Goal: Transaction & Acquisition: Download file/media

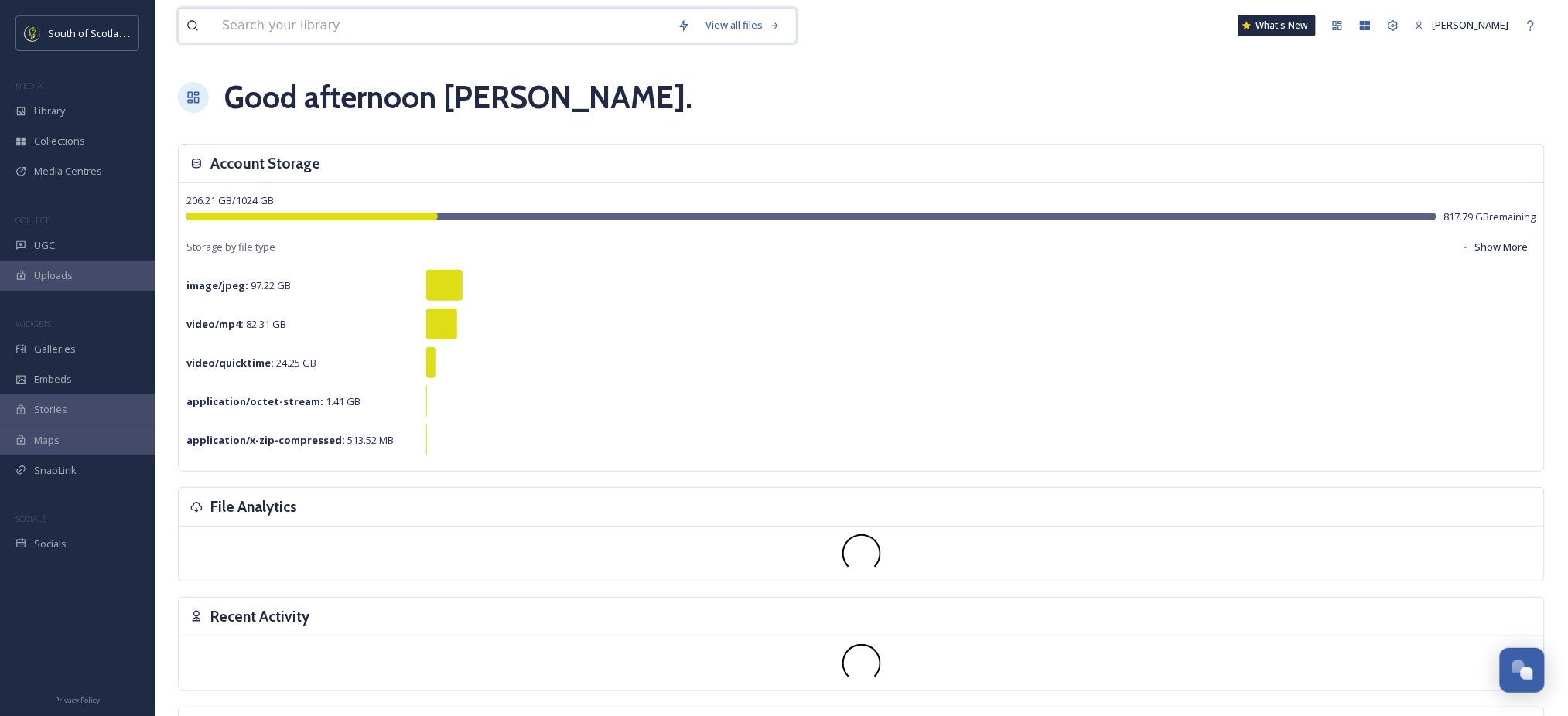
click at [326, 24] on input at bounding box center [442, 25] width 456 height 34
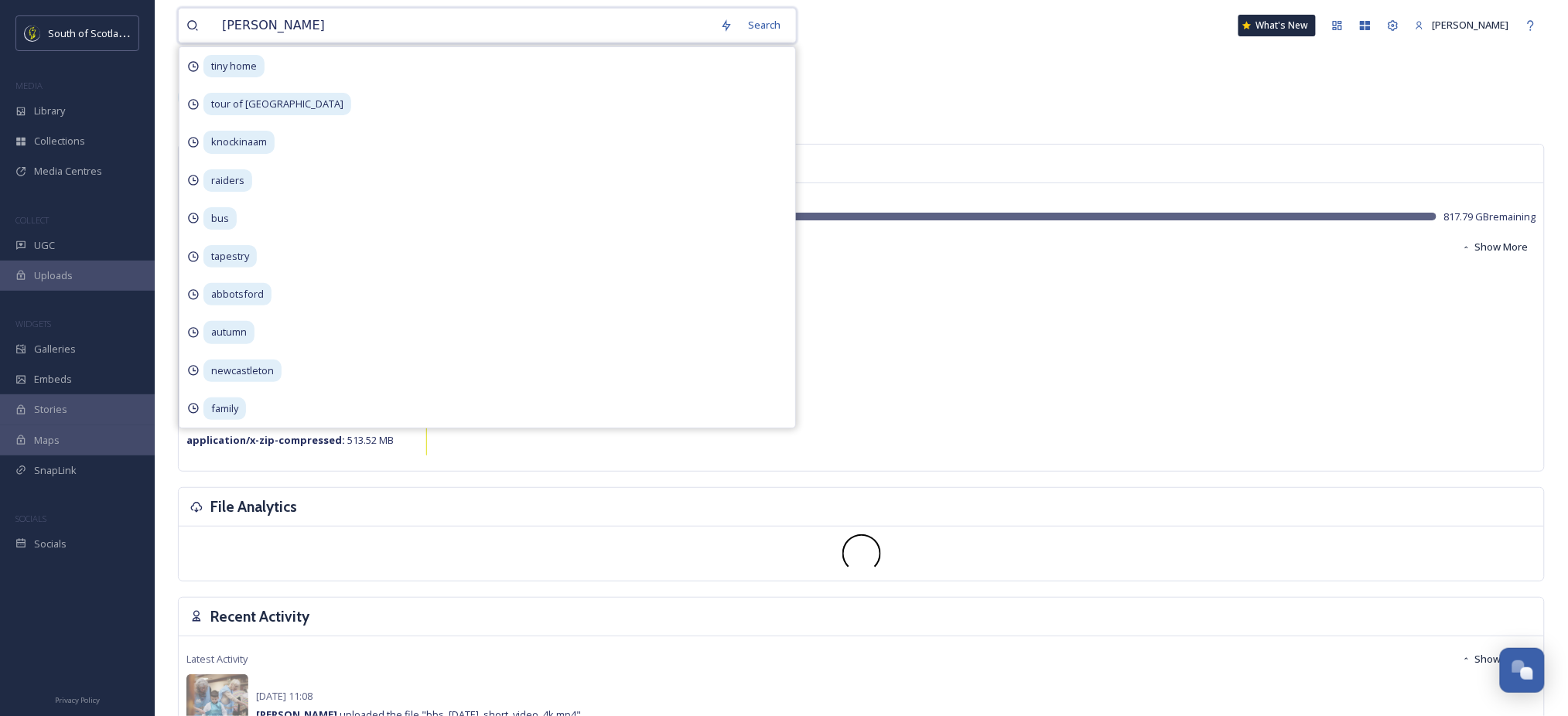
type input "moffat"
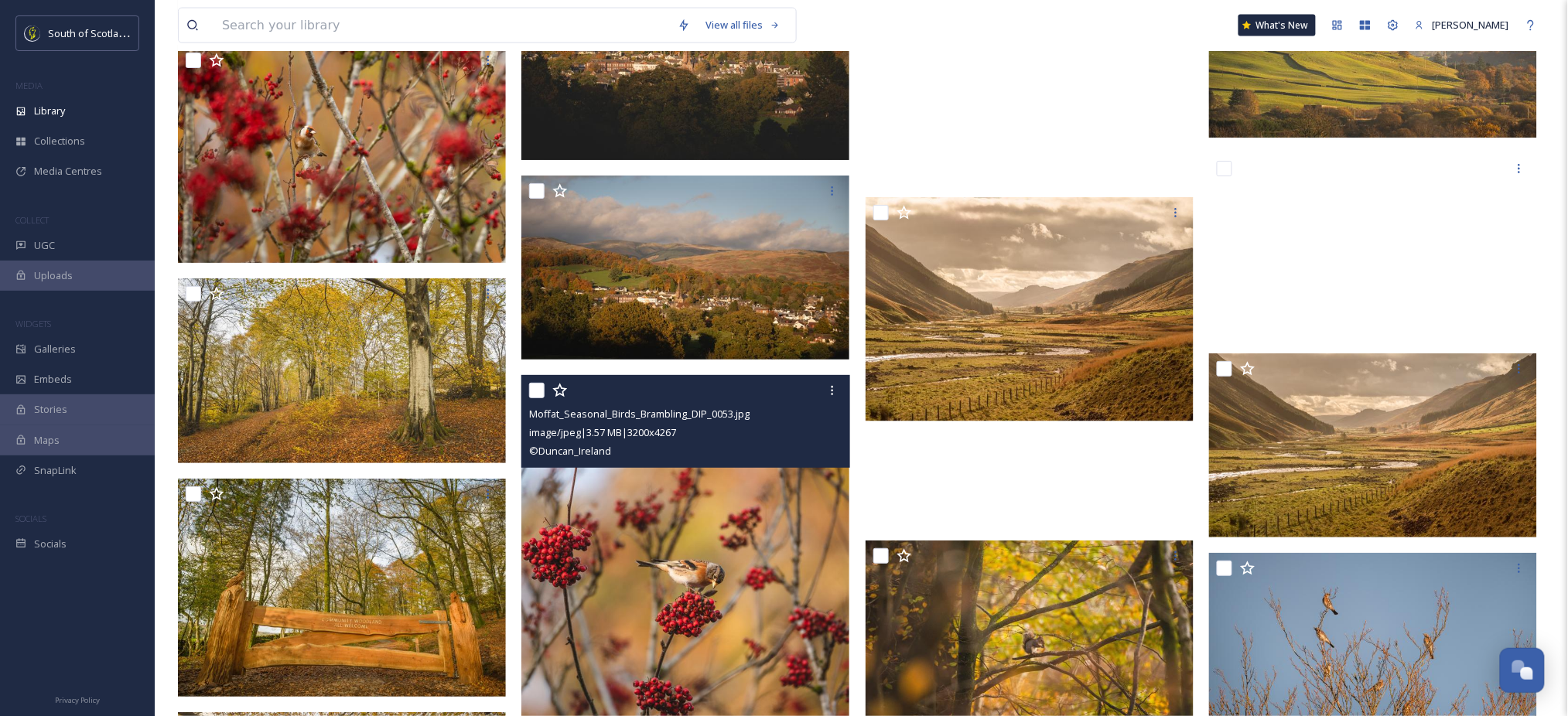
scroll to position [22343, 0]
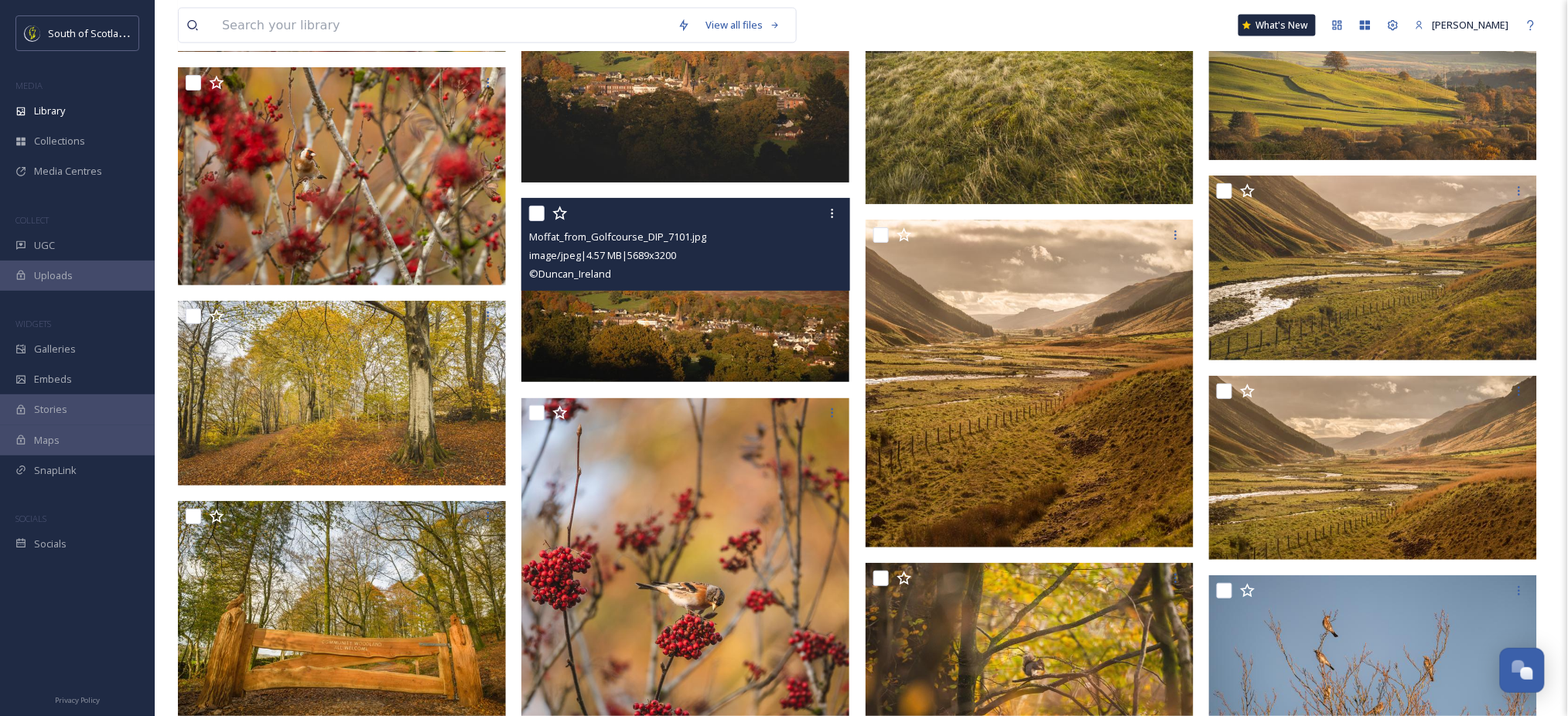
click at [727, 319] on img at bounding box center [685, 290] width 328 height 184
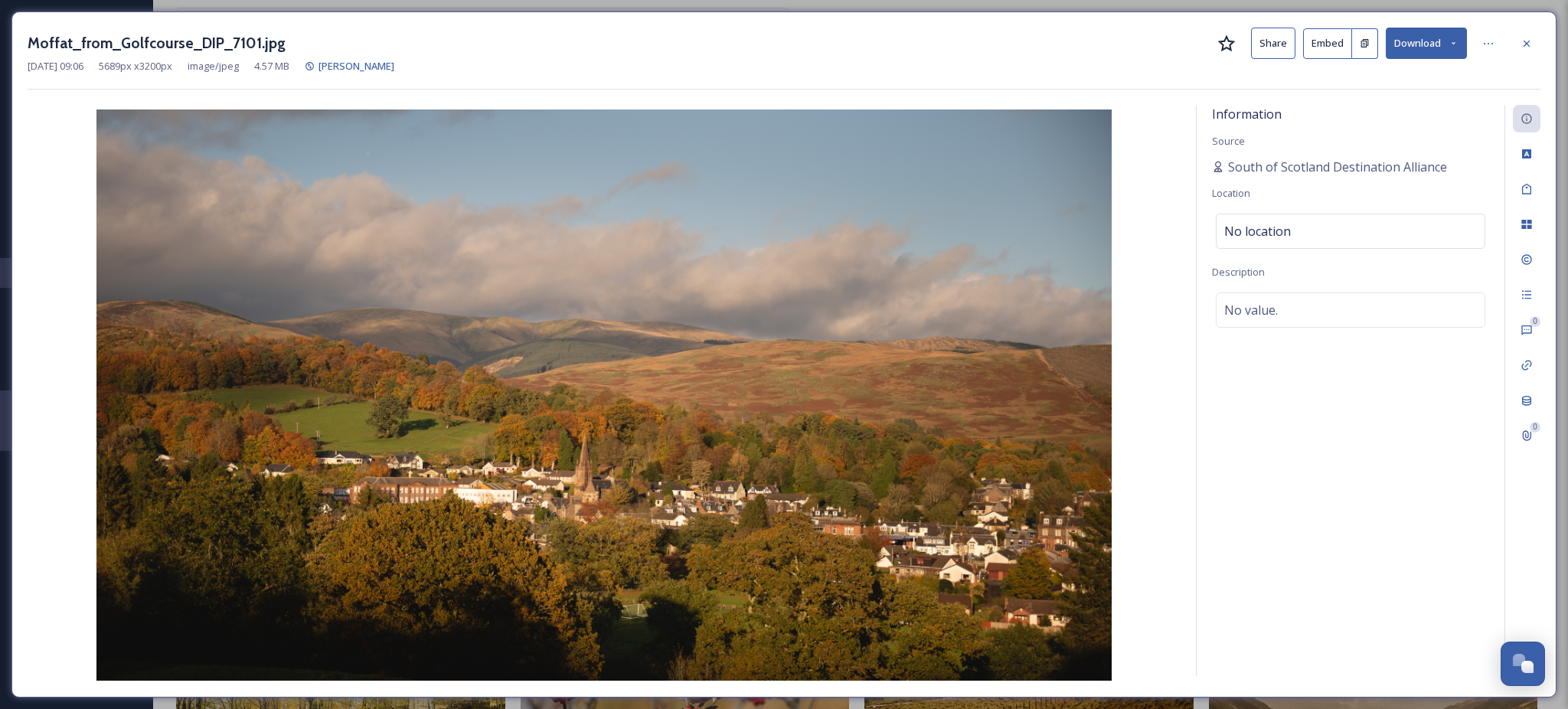
click at [1455, 46] on icon at bounding box center [1453, 43] width 10 height 10
click at [1354, 139] on span "Download Medium (1080 x 607)" at bounding box center [1384, 139] width 142 height 14
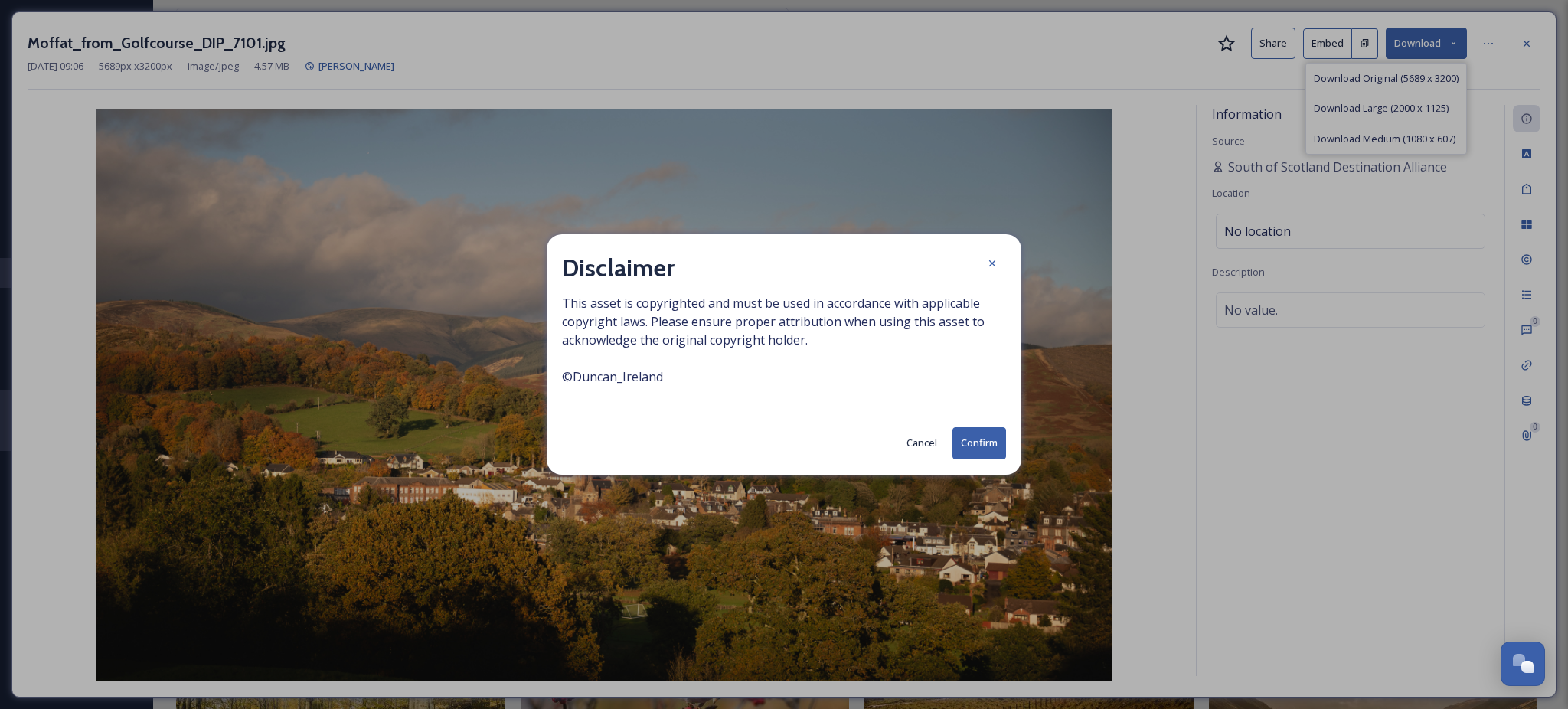
click at [977, 437] on button "Confirm" at bounding box center [979, 443] width 53 height 32
